Goal: Task Accomplishment & Management: Use online tool/utility

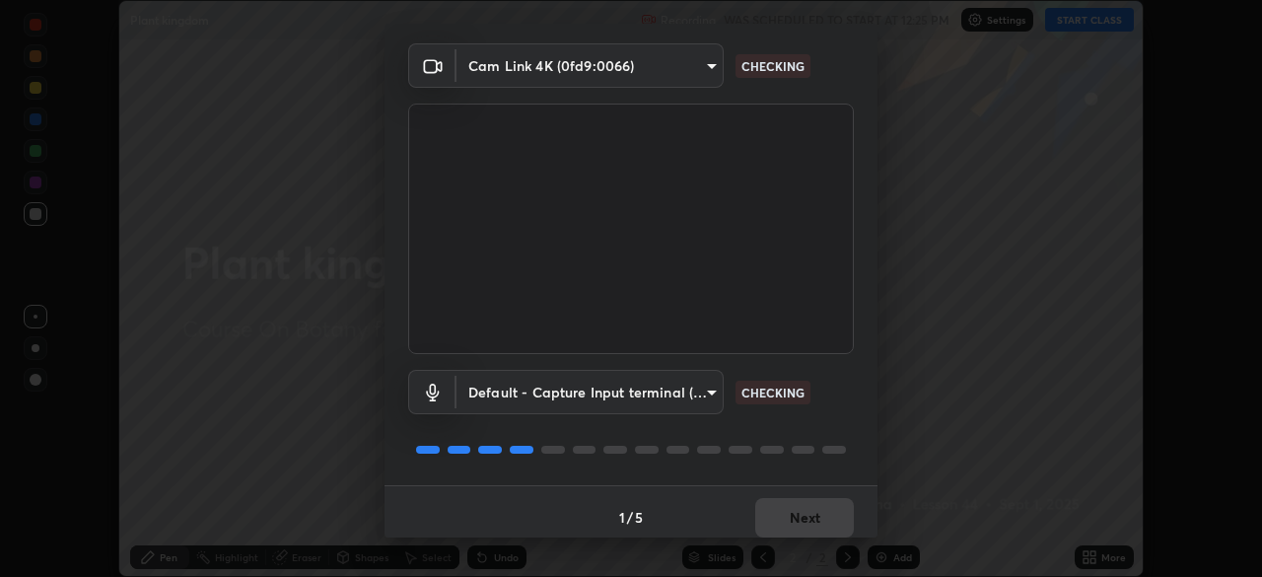
scroll to position [70, 0]
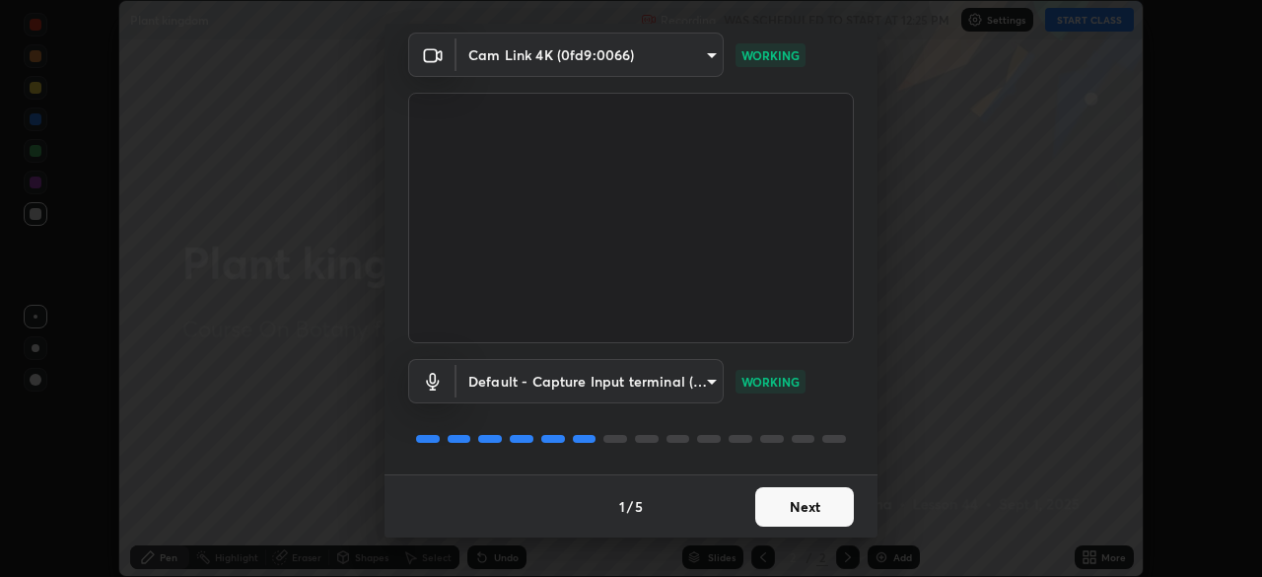
click at [819, 511] on button "Next" at bounding box center [804, 506] width 99 height 39
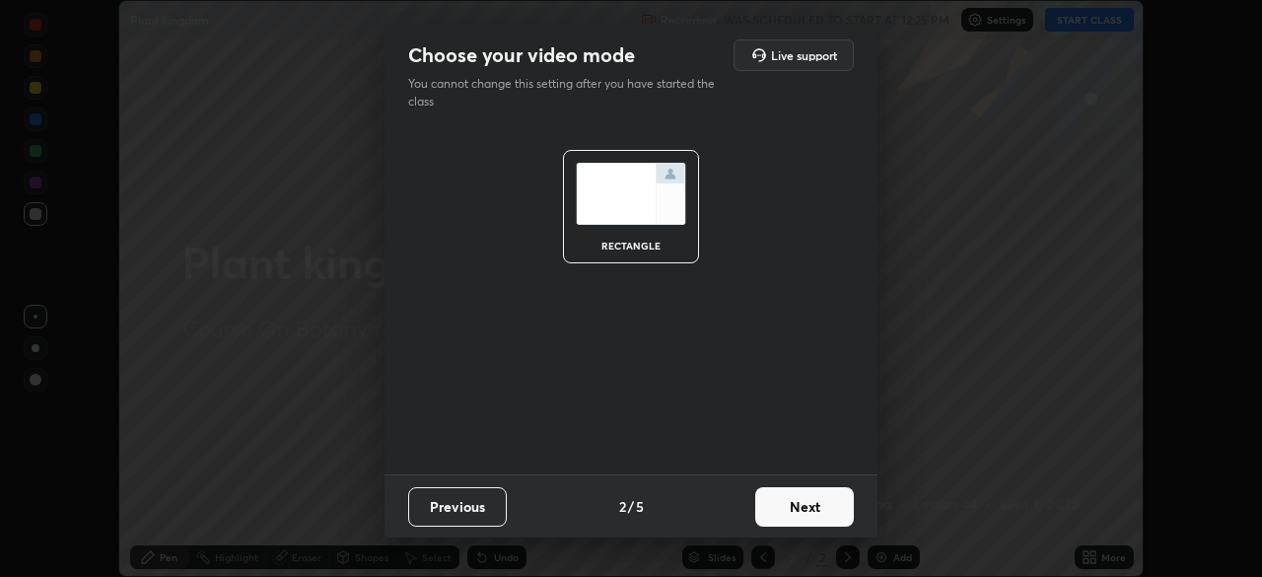
scroll to position [0, 0]
click at [825, 511] on button "Next" at bounding box center [804, 506] width 99 height 39
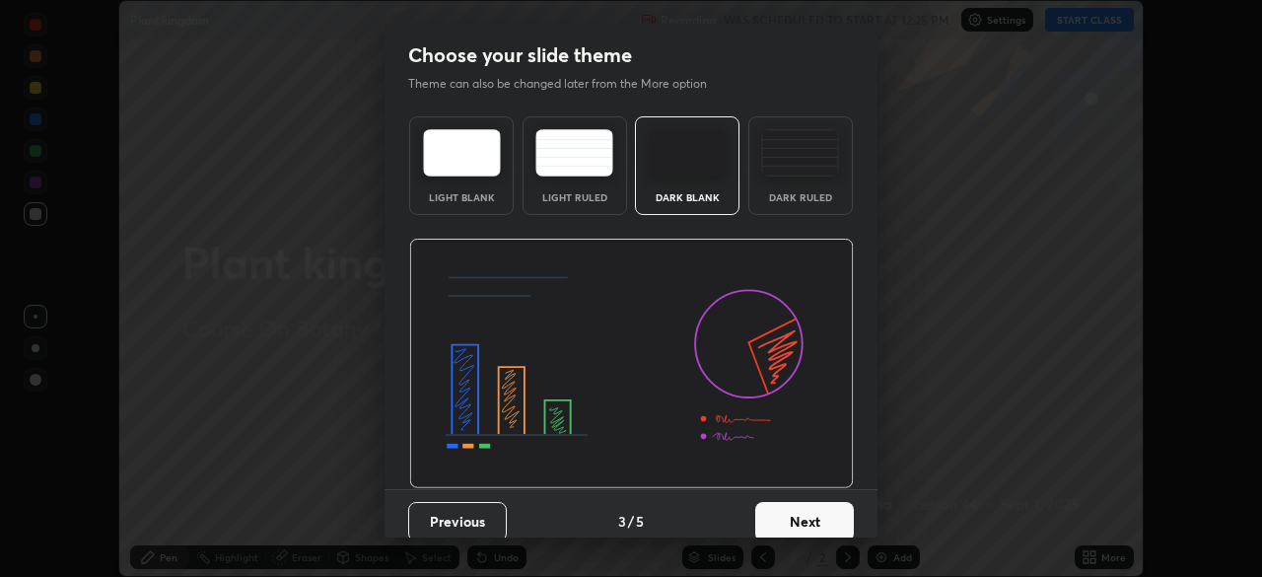
click at [831, 514] on button "Next" at bounding box center [804, 521] width 99 height 39
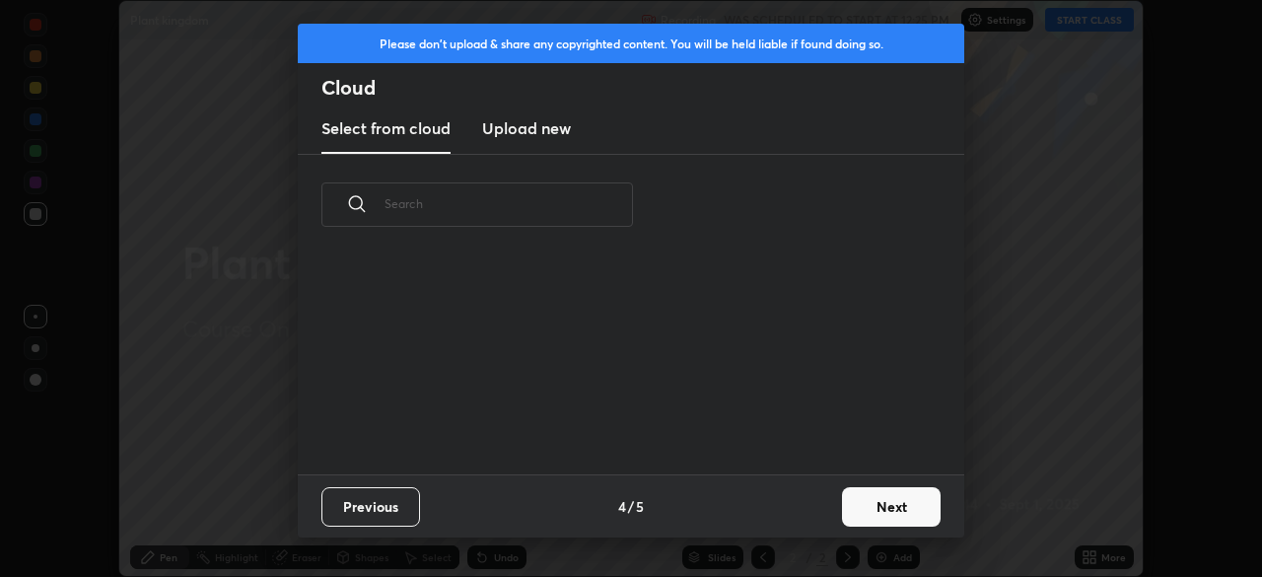
click at [859, 521] on button "Next" at bounding box center [891, 506] width 99 height 39
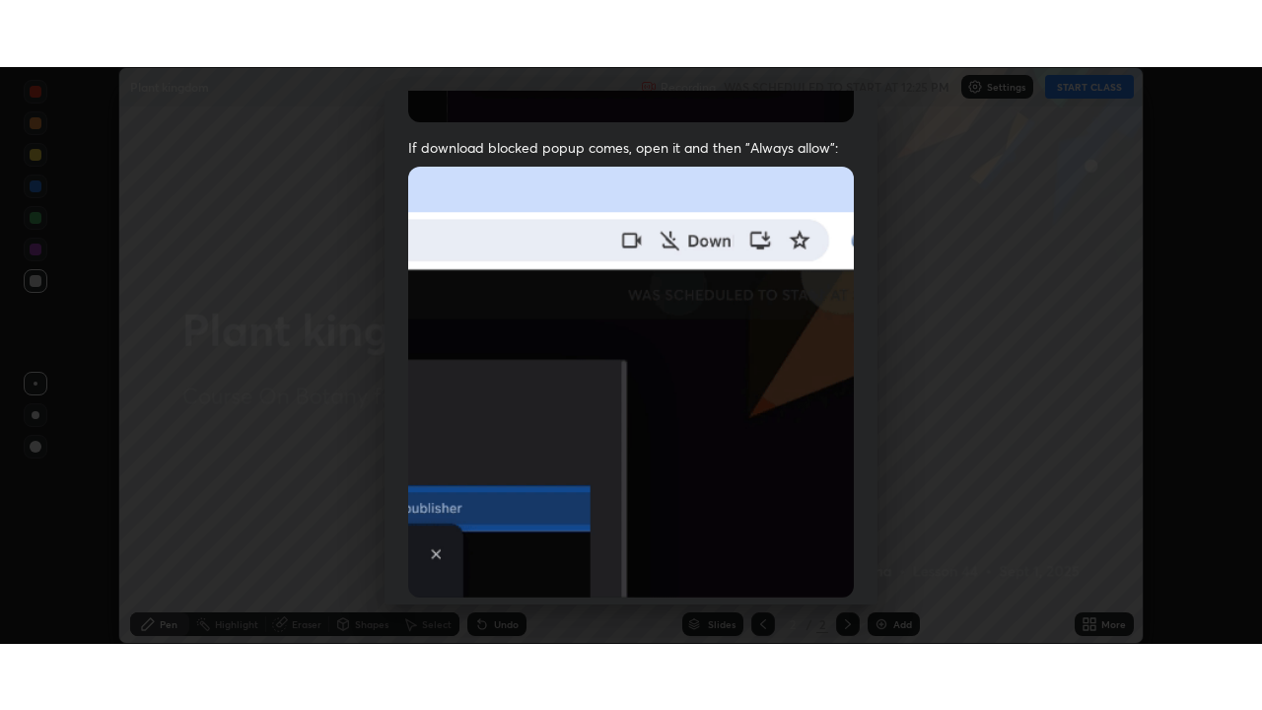
scroll to position [472, 0]
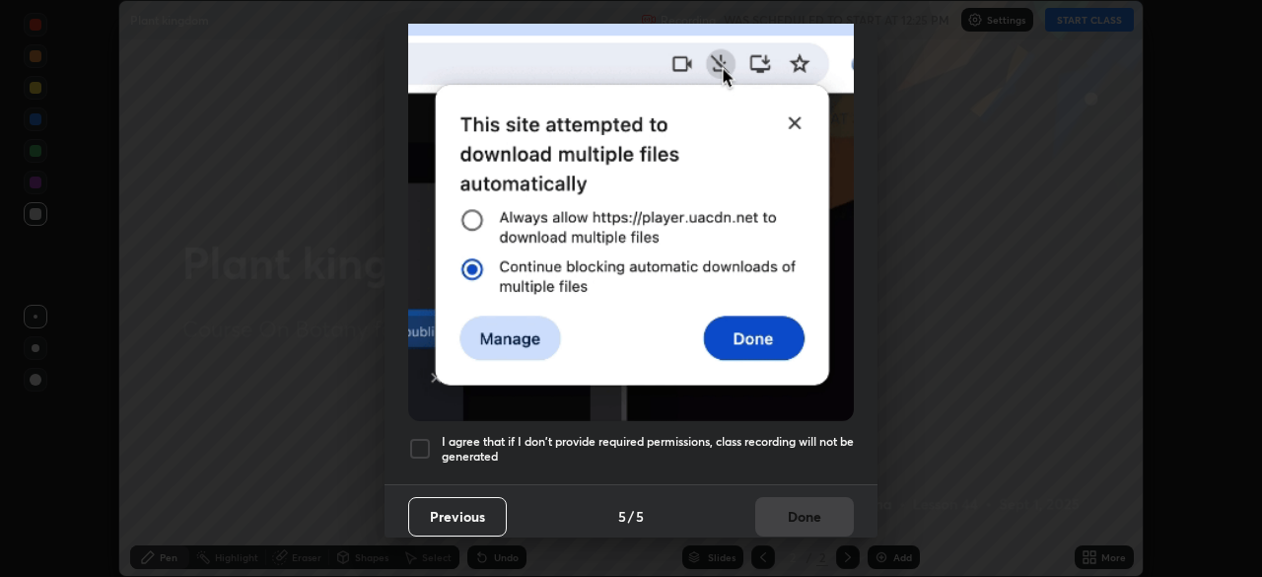
click at [427, 438] on div at bounding box center [420, 449] width 24 height 24
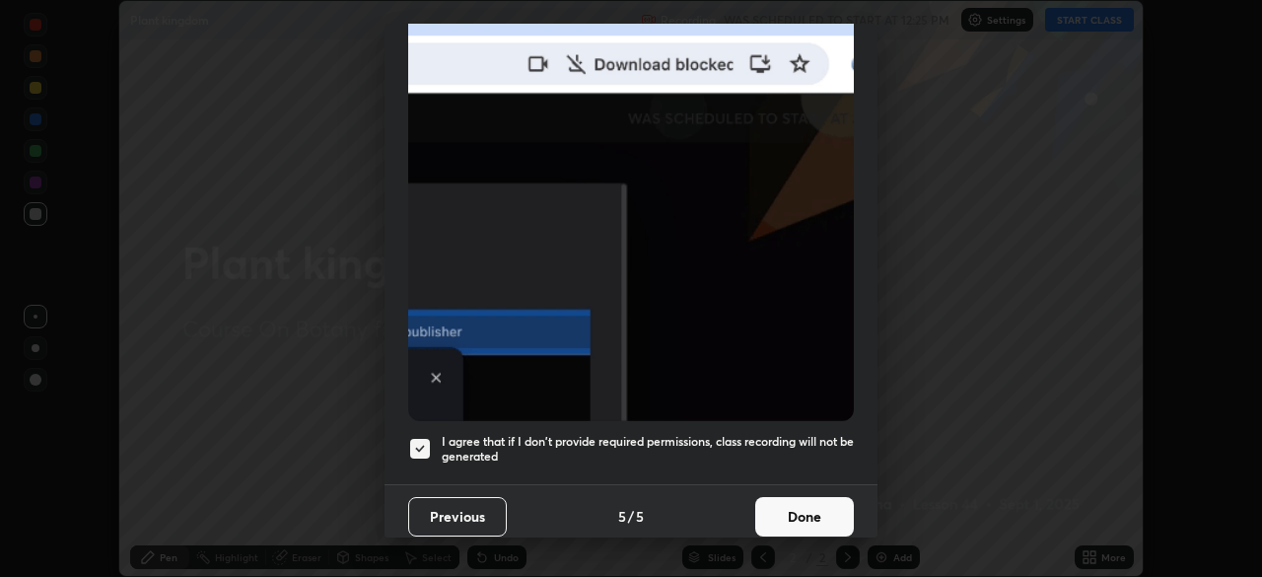
click at [790, 504] on button "Done" at bounding box center [804, 516] width 99 height 39
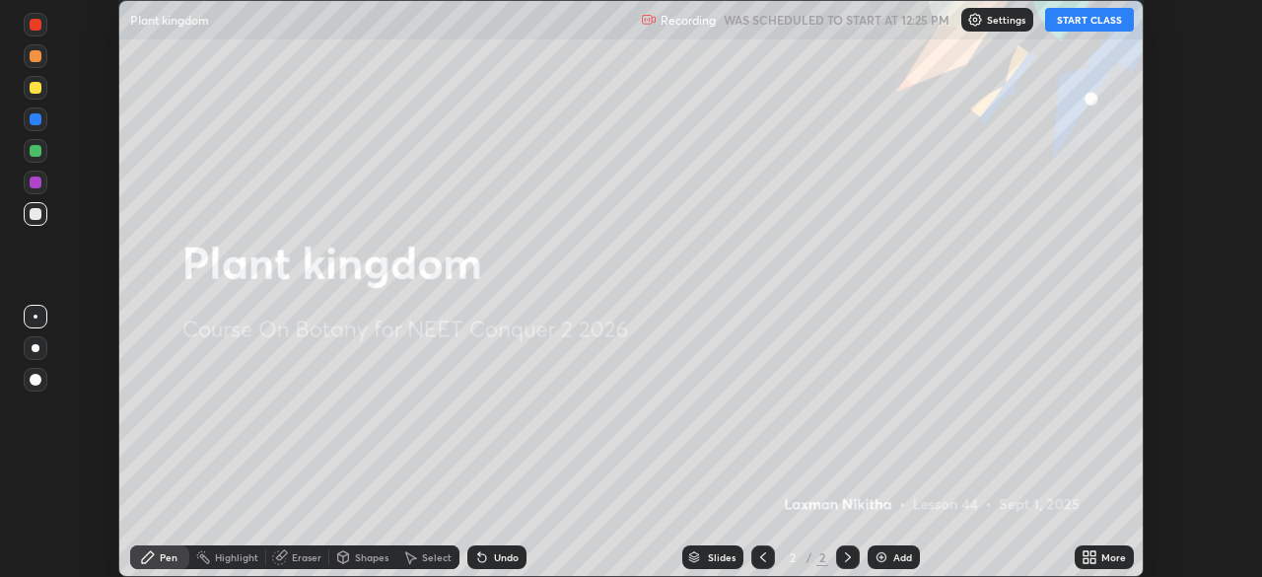
click at [1062, 25] on button "START CLASS" at bounding box center [1089, 20] width 89 height 24
click at [1112, 560] on div "More" at bounding box center [1114, 557] width 25 height 10
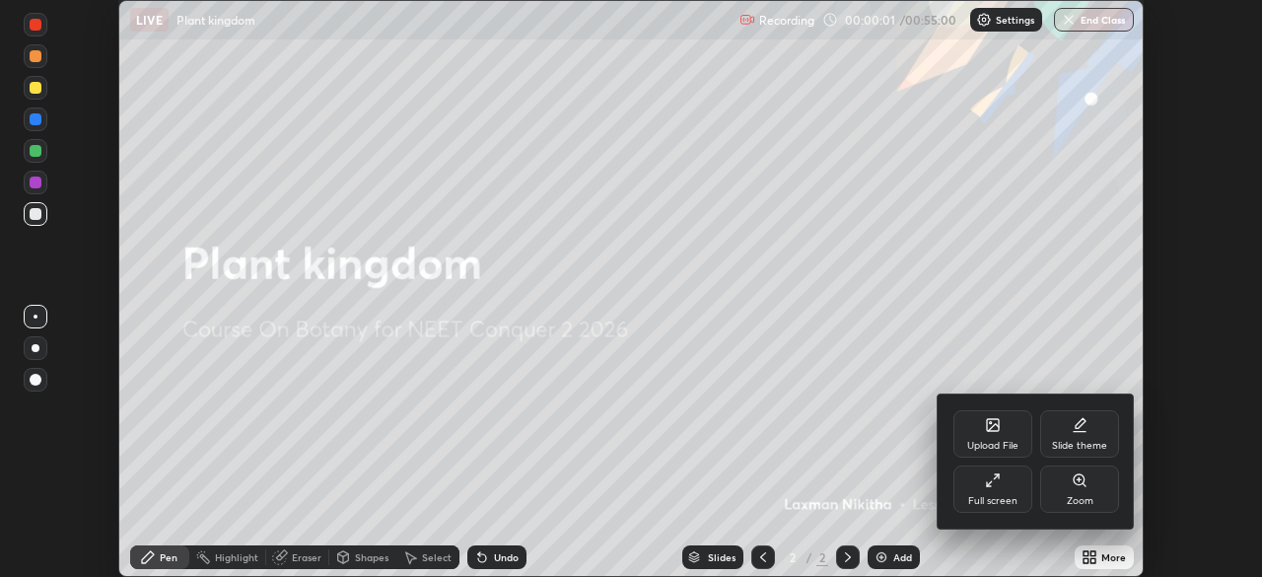
click at [1013, 498] on div "Full screen" at bounding box center [992, 501] width 49 height 10
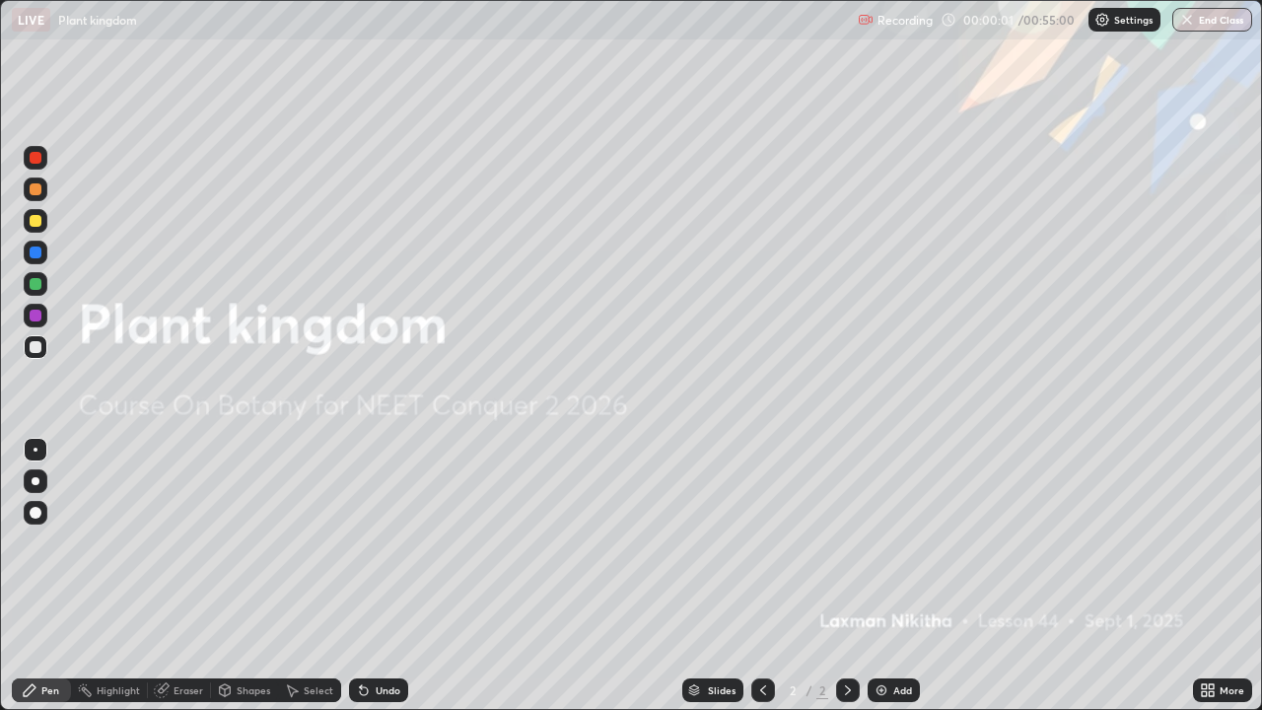
scroll to position [710, 1262]
click at [905, 576] on div "Add" at bounding box center [902, 690] width 19 height 10
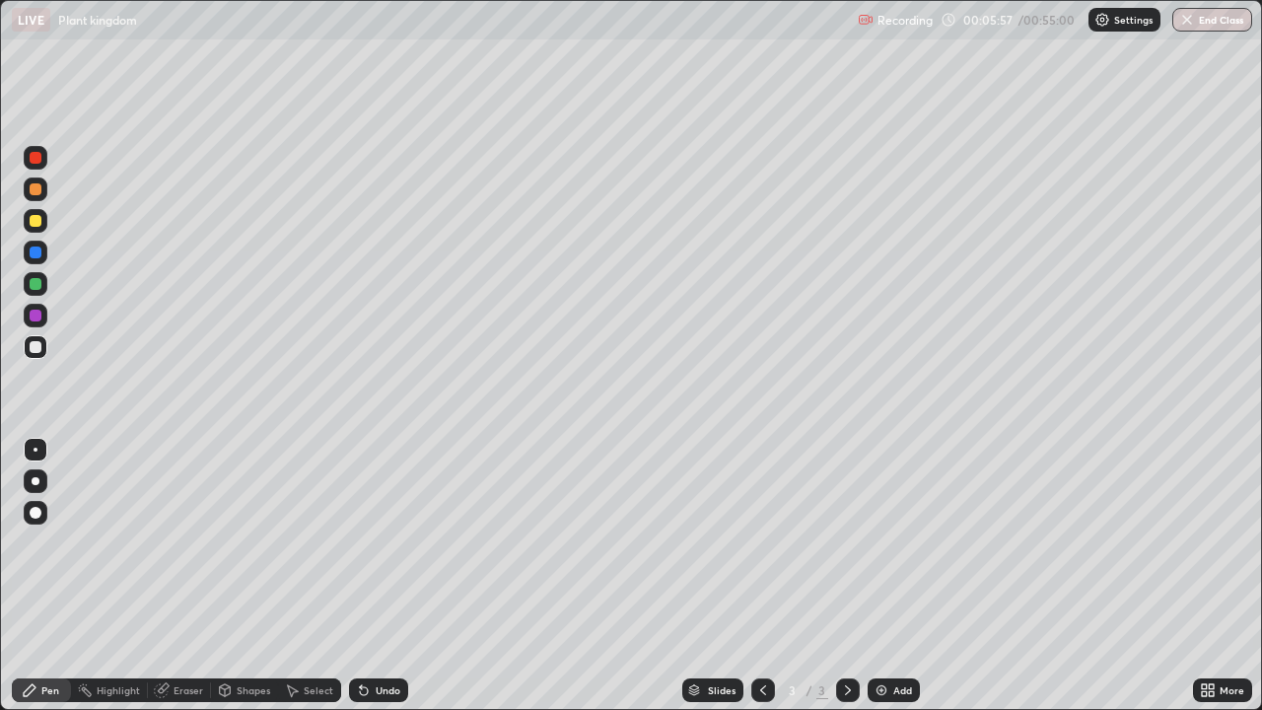
click at [392, 576] on div "Undo" at bounding box center [388, 690] width 25 height 10
click at [38, 228] on div at bounding box center [36, 221] width 24 height 24
click at [37, 323] on div at bounding box center [36, 316] width 24 height 24
click at [38, 289] on div at bounding box center [36, 284] width 12 height 12
click at [402, 576] on div "Undo" at bounding box center [378, 690] width 59 height 24
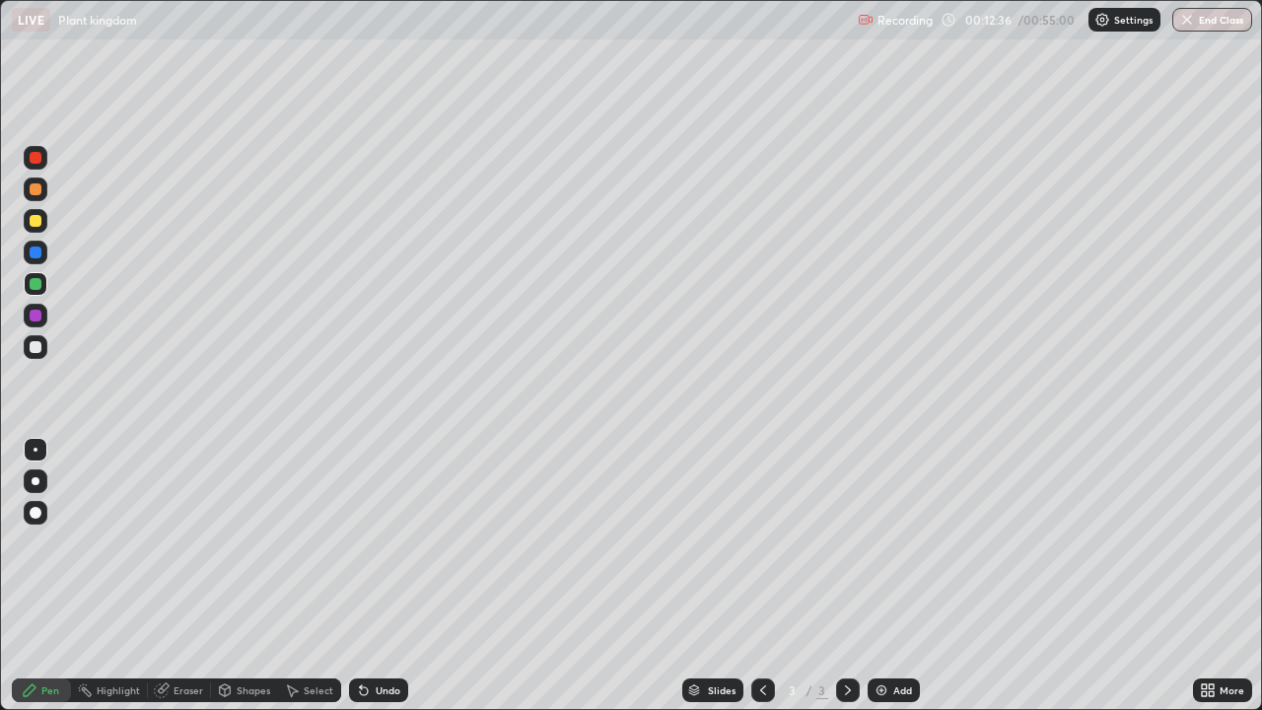
click at [395, 576] on div "Undo" at bounding box center [378, 690] width 59 height 24
click at [36, 344] on div at bounding box center [36, 347] width 12 height 12
click at [389, 576] on div "Undo" at bounding box center [388, 690] width 25 height 10
click at [391, 576] on div "Undo" at bounding box center [388, 690] width 25 height 10
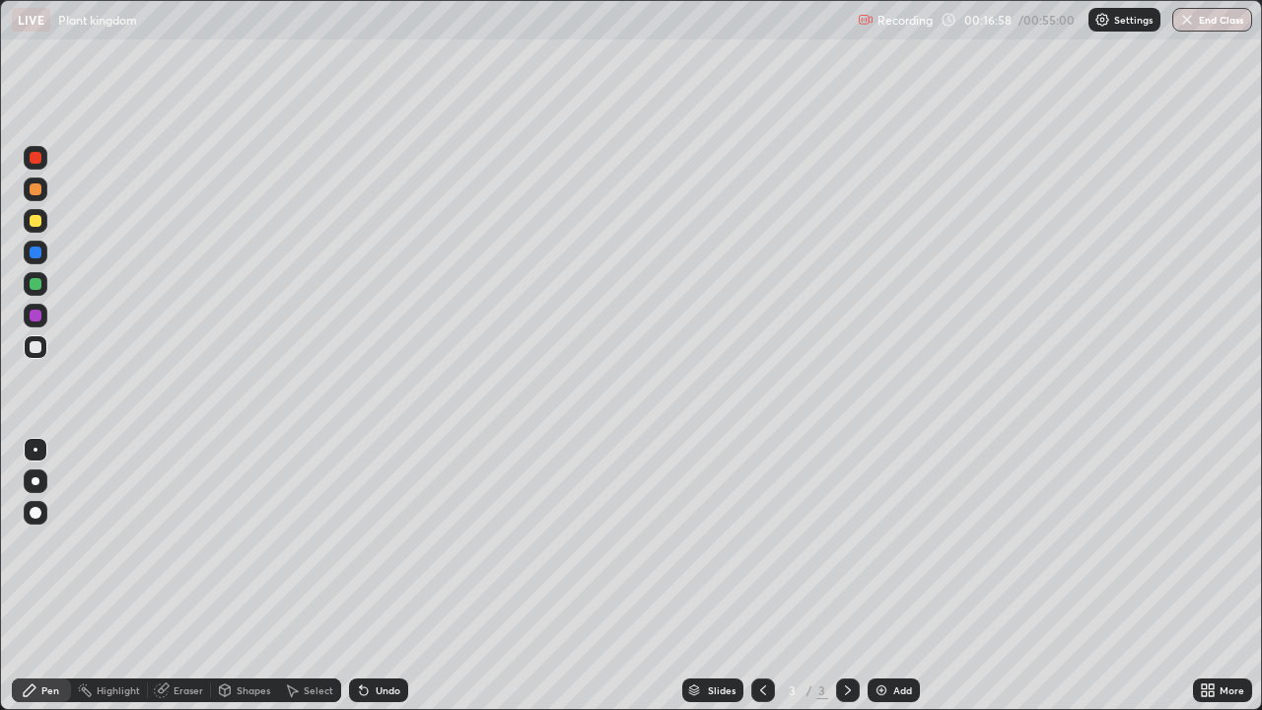
click at [896, 576] on div "Add" at bounding box center [894, 690] width 52 height 24
click at [40, 292] on div at bounding box center [36, 284] width 24 height 24
click at [389, 576] on div "Undo" at bounding box center [388, 690] width 25 height 10
click at [390, 576] on div "Undo" at bounding box center [388, 690] width 25 height 10
click at [37, 348] on div at bounding box center [36, 347] width 12 height 12
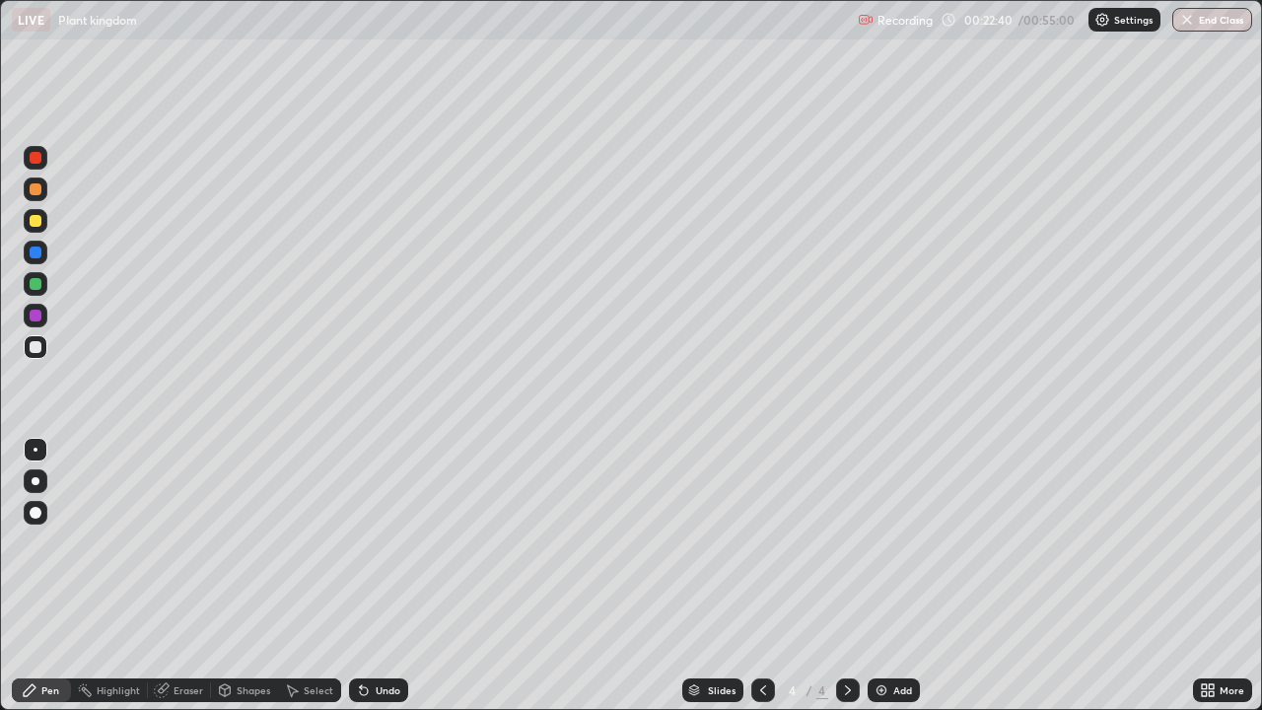
click at [39, 225] on div at bounding box center [36, 221] width 12 height 12
click at [37, 347] on div at bounding box center [36, 347] width 12 height 12
click at [35, 197] on div at bounding box center [36, 190] width 24 height 24
click at [37, 320] on div at bounding box center [36, 316] width 12 height 12
click at [393, 576] on div "Undo" at bounding box center [388, 690] width 25 height 10
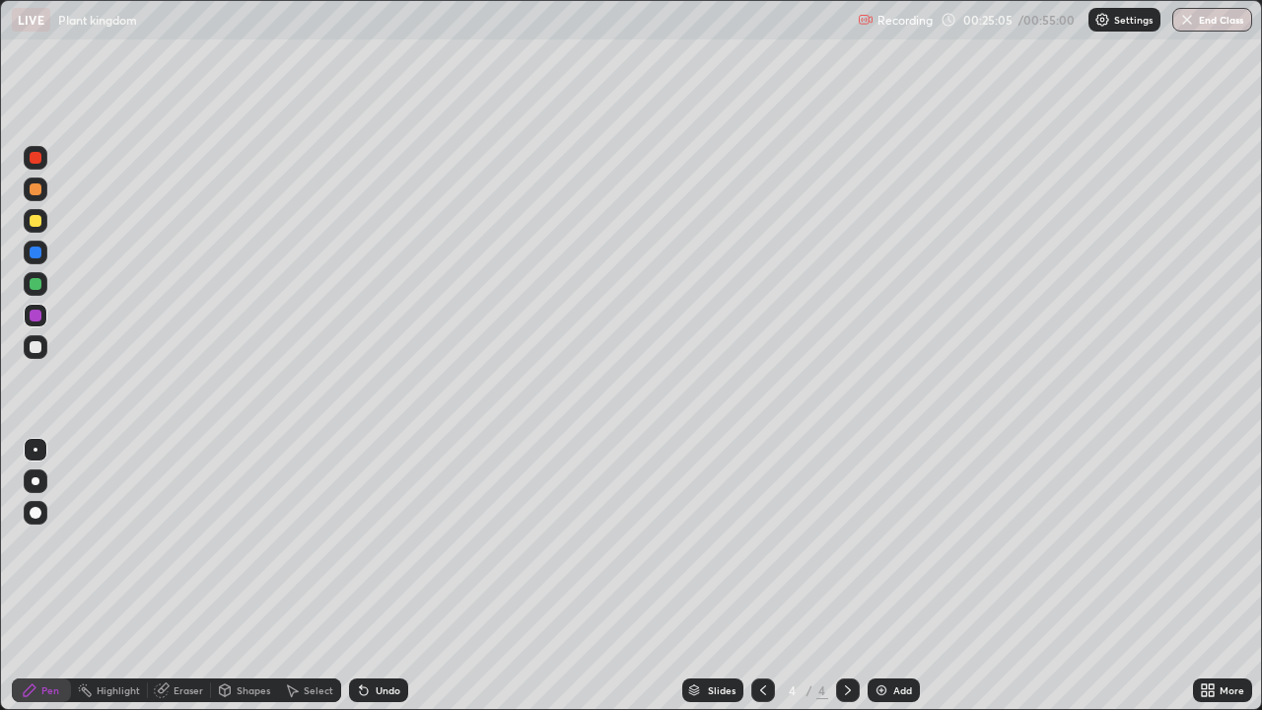
click at [37, 287] on div at bounding box center [36, 284] width 12 height 12
click at [37, 352] on div at bounding box center [36, 347] width 12 height 12
click at [39, 288] on div at bounding box center [36, 284] width 12 height 12
click at [34, 320] on div at bounding box center [36, 316] width 12 height 12
click at [36, 229] on div at bounding box center [36, 221] width 24 height 24
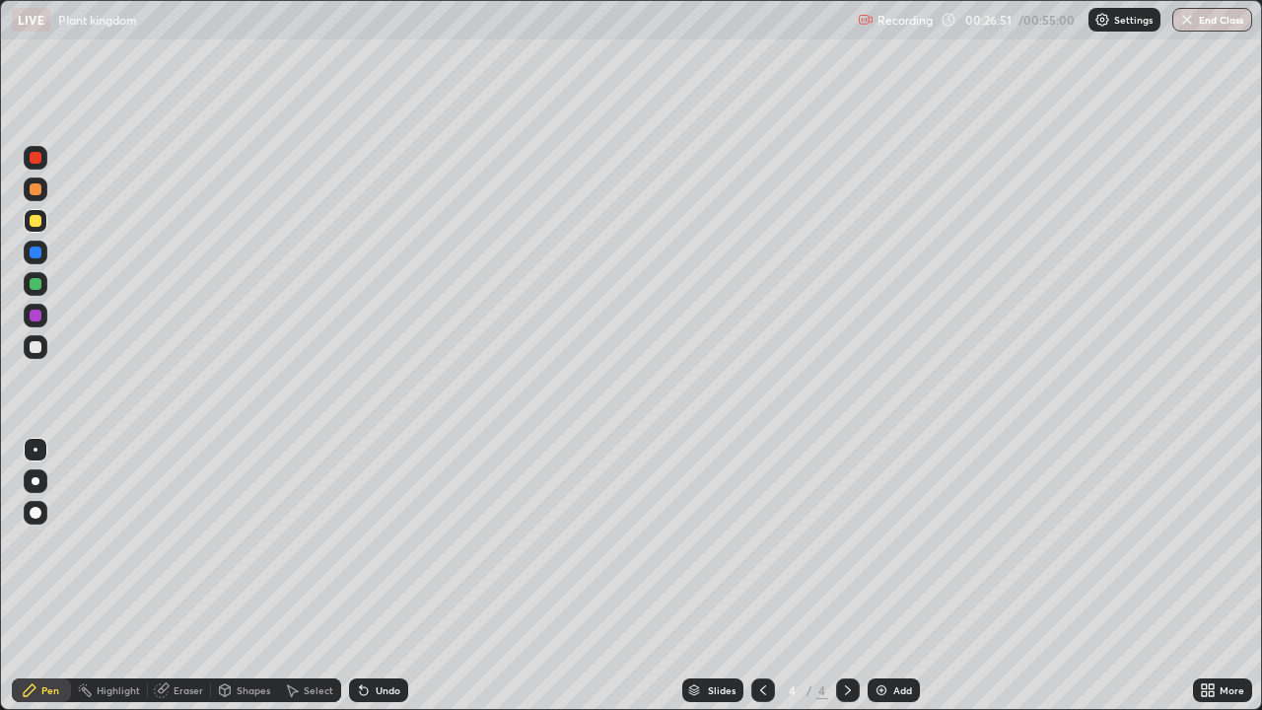
click at [36, 190] on div at bounding box center [36, 189] width 12 height 12
click at [32, 348] on div at bounding box center [36, 347] width 12 height 12
click at [39, 320] on div at bounding box center [36, 316] width 24 height 24
click at [33, 230] on div at bounding box center [36, 221] width 24 height 24
click at [883, 576] on img at bounding box center [882, 690] width 16 height 16
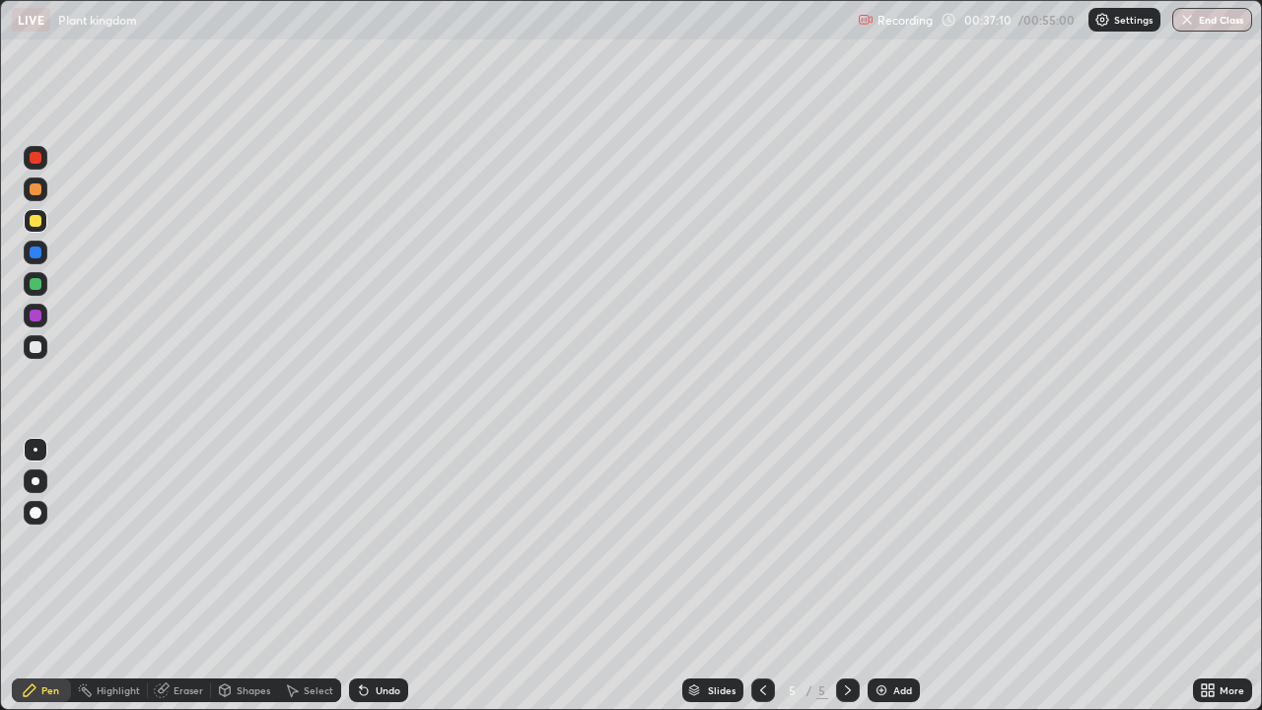
click at [39, 352] on div at bounding box center [36, 347] width 12 height 12
click at [402, 576] on div "Undo" at bounding box center [378, 690] width 59 height 24
click at [37, 325] on div at bounding box center [36, 316] width 24 height 24
click at [36, 229] on div at bounding box center [36, 221] width 24 height 24
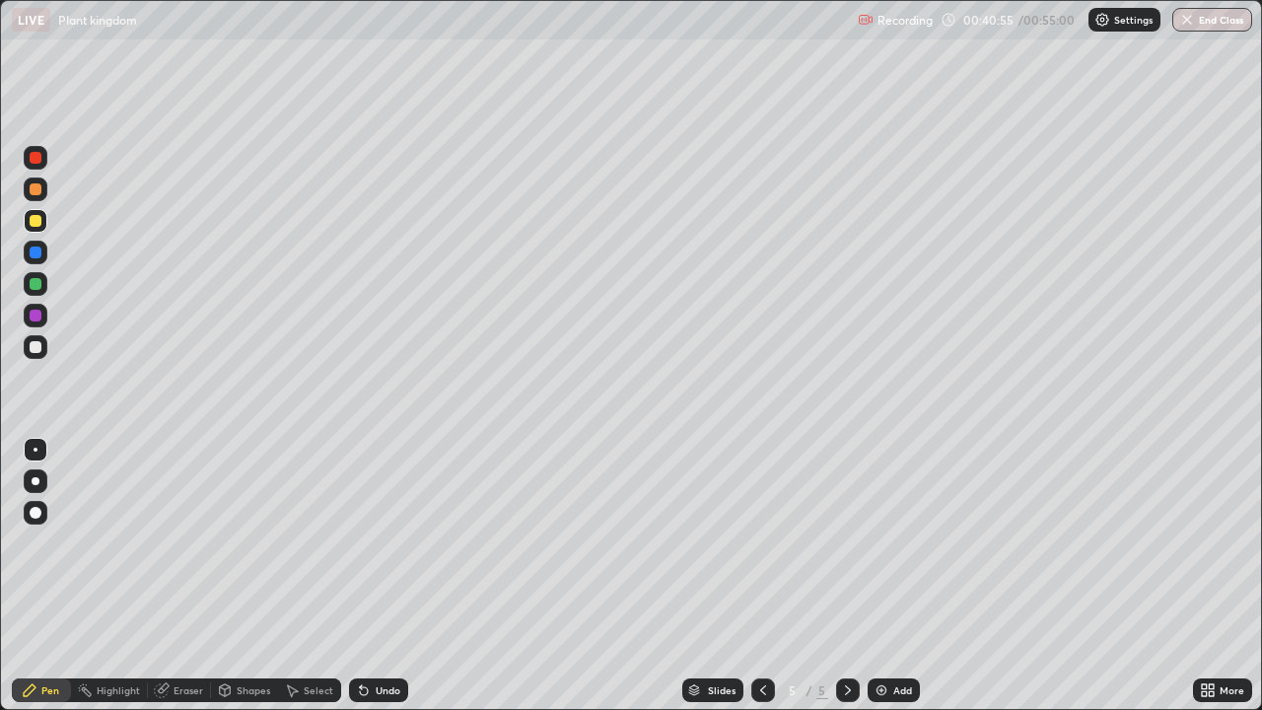
click at [399, 576] on div "Undo" at bounding box center [378, 690] width 59 height 24
click at [36, 348] on div at bounding box center [36, 347] width 12 height 12
click at [37, 200] on div at bounding box center [36, 190] width 24 height 24
click at [1188, 30] on button "End Class" at bounding box center [1214, 20] width 78 height 24
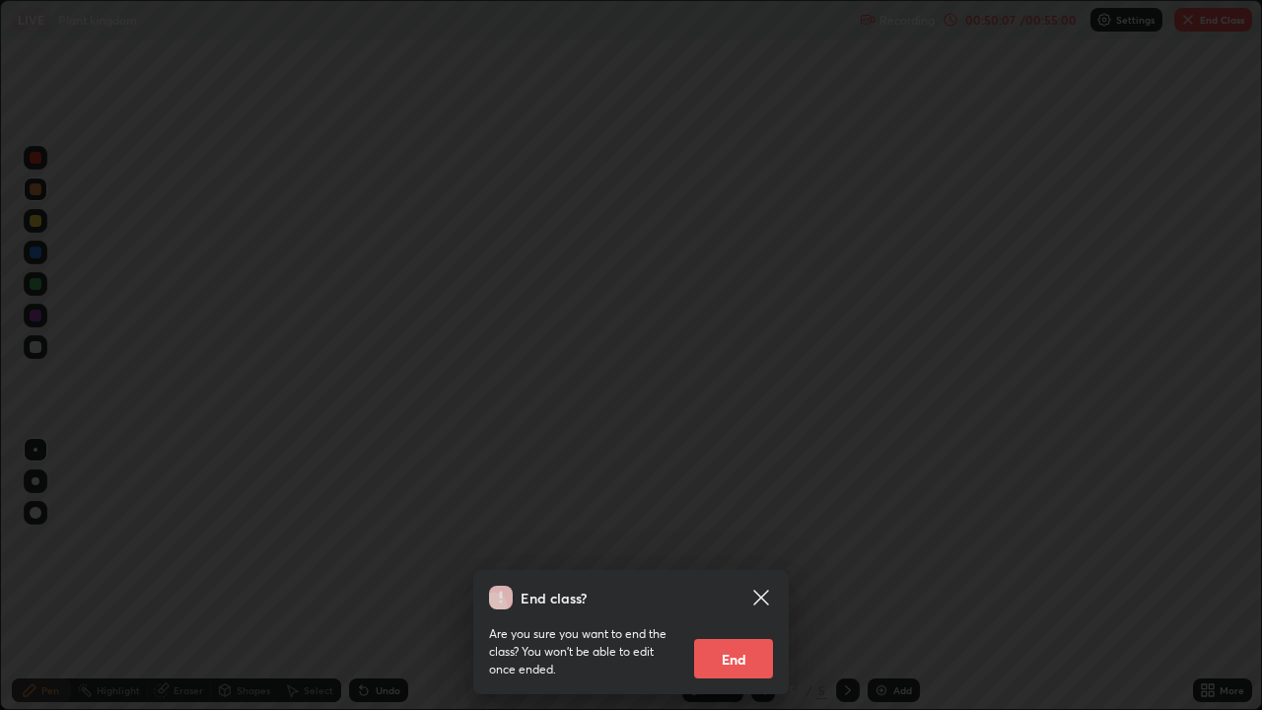
click at [744, 576] on button "End" at bounding box center [733, 658] width 79 height 39
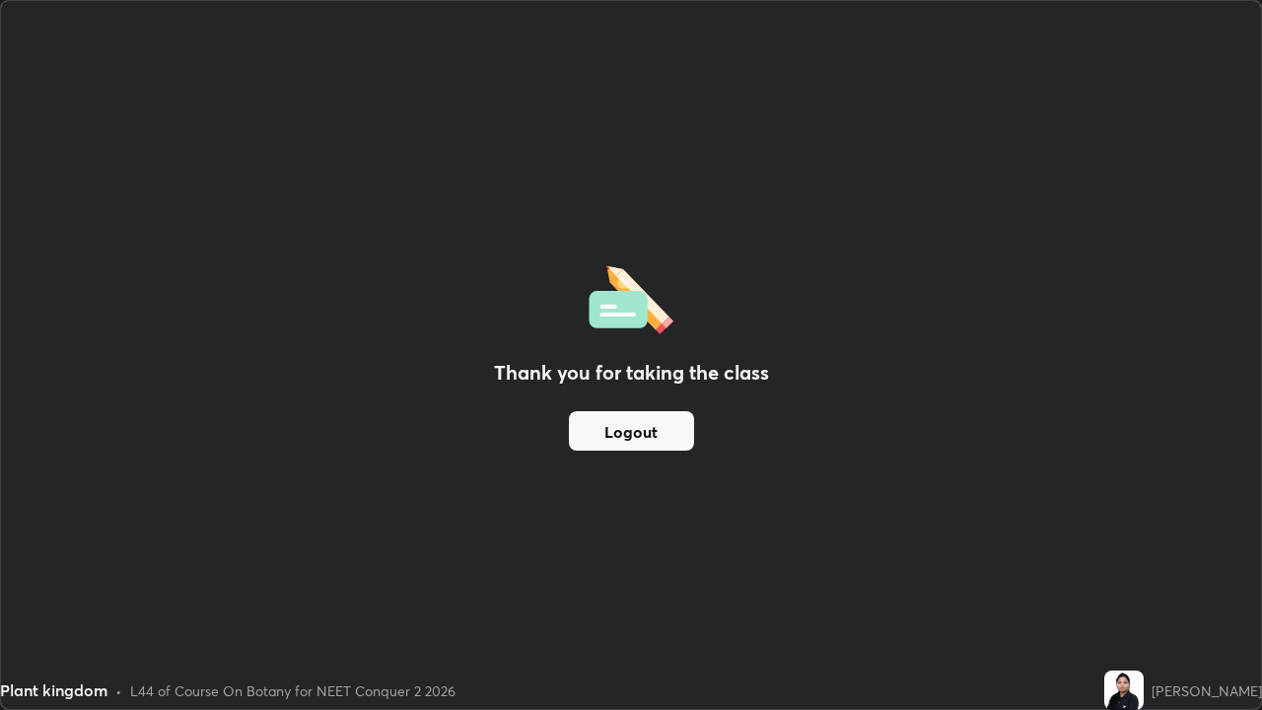
click at [638, 438] on button "Logout" at bounding box center [631, 430] width 125 height 39
click at [634, 432] on button "Logout" at bounding box center [631, 430] width 125 height 39
click at [621, 432] on button "Logout" at bounding box center [631, 430] width 125 height 39
